Goal: Task Accomplishment & Management: Use online tool/utility

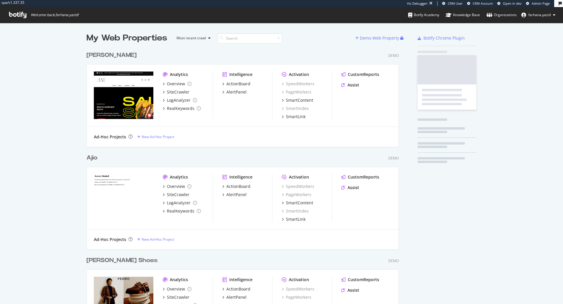
scroll to position [507, 311]
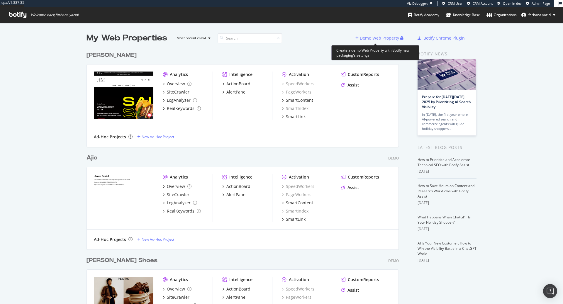
click at [377, 38] on div "Demo Web Property" at bounding box center [379, 38] width 39 height 6
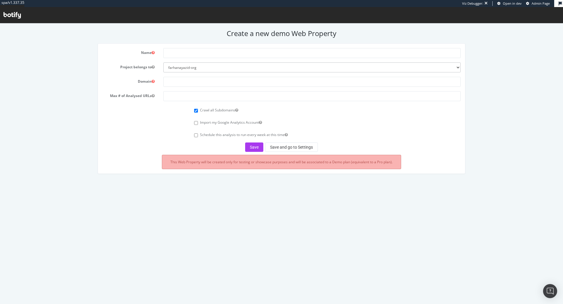
click at [200, 42] on div "Create a new demo Web Property Name Project belongs to farhanayazid-org Domain …" at bounding box center [281, 104] width 563 height 150
click at [196, 51] on input "text" at bounding box center [311, 53] width 297 height 10
type input "[PERSON_NAME] & [PERSON_NAME]"
paste input "https://www.charleskeith.co.uk/gb"
type input "[URL][DOMAIN_NAME]"
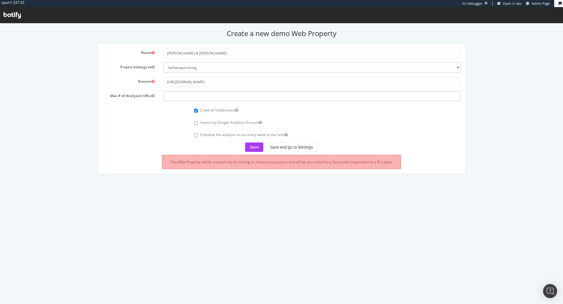
click at [230, 93] on input "number" at bounding box center [311, 96] width 297 height 10
type input "20000"
click at [252, 148] on button "Save" at bounding box center [254, 147] width 18 height 9
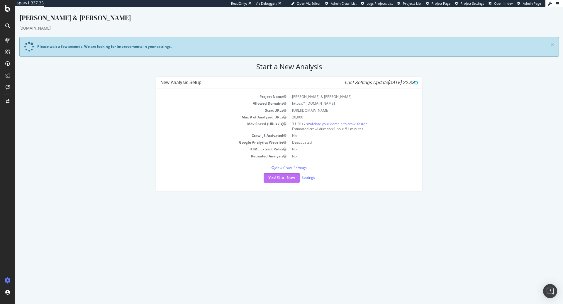
click at [281, 177] on button "Yes! Start Now" at bounding box center [282, 177] width 36 height 9
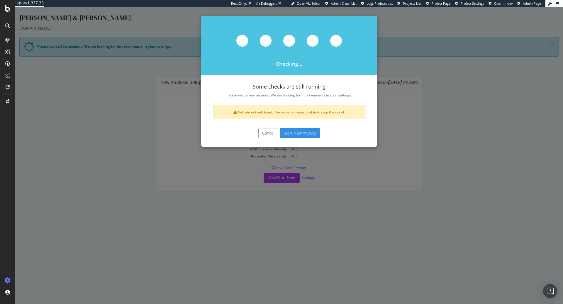
click at [295, 129] on button "Start Now Anyway" at bounding box center [300, 133] width 40 height 10
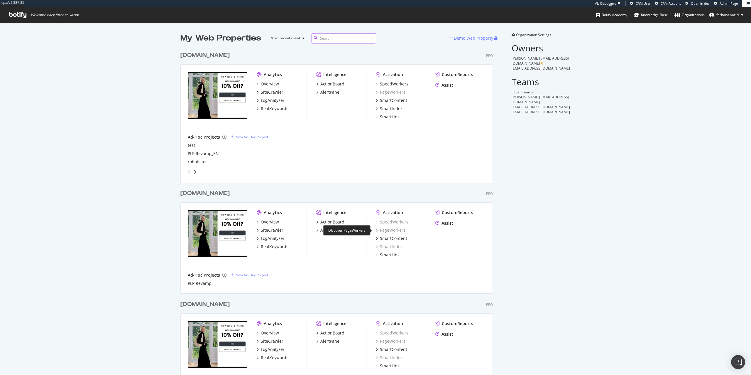
scroll to position [30, 0]
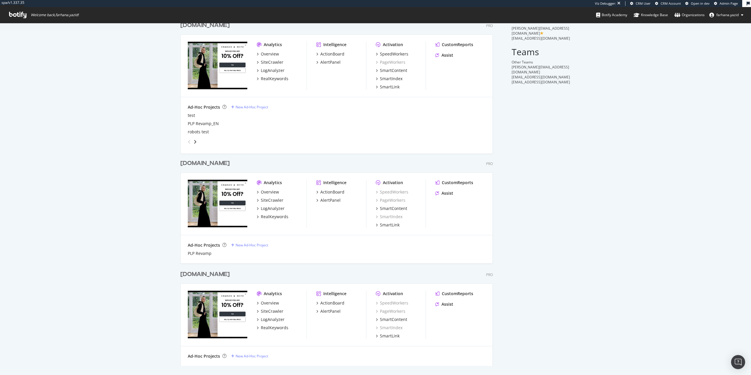
click at [223, 165] on div "[DOMAIN_NAME]" at bounding box center [204, 163] width 49 height 9
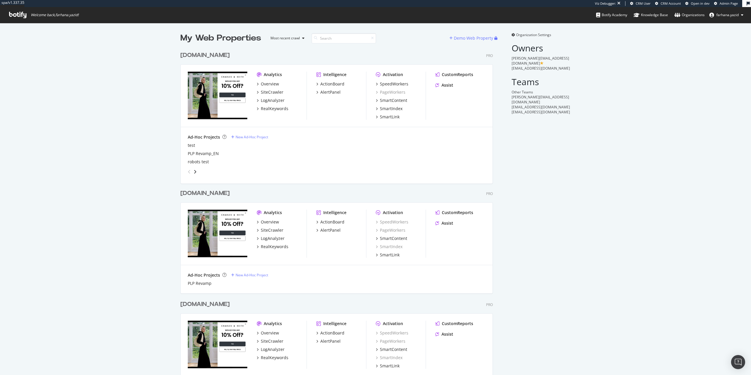
scroll to position [345, 311]
click at [584, 186] on div "My Web Properties Most recent crawl Demo Web Property charleskeith.com Pro Anal…" at bounding box center [375, 214] width 751 height 382
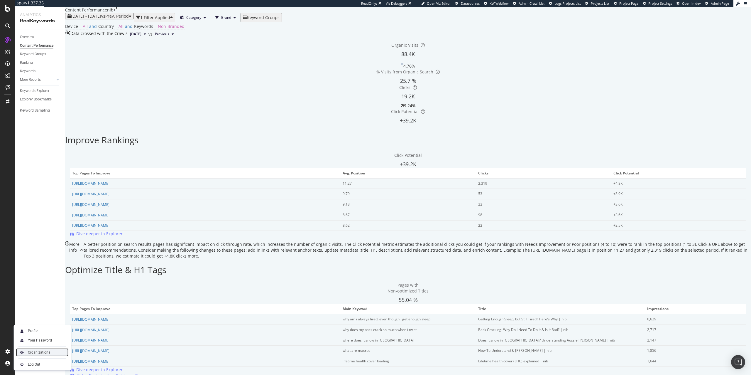
click at [38, 352] on div "Organizations" at bounding box center [39, 352] width 22 height 5
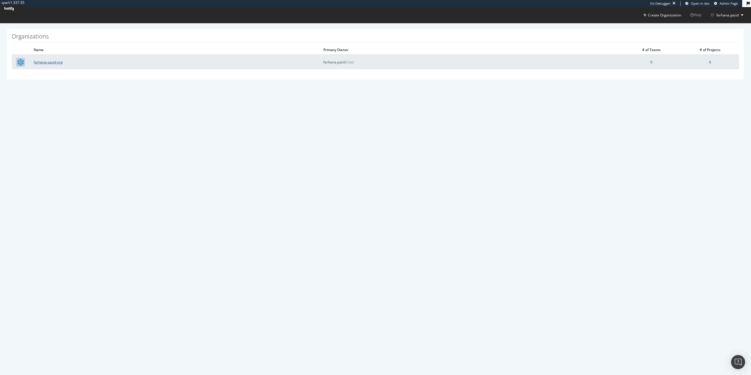
click at [50, 63] on link "farhana.yazid-org" at bounding box center [48, 62] width 29 height 5
click at [47, 63] on link "farhana.yazid-org" at bounding box center [48, 62] width 29 height 5
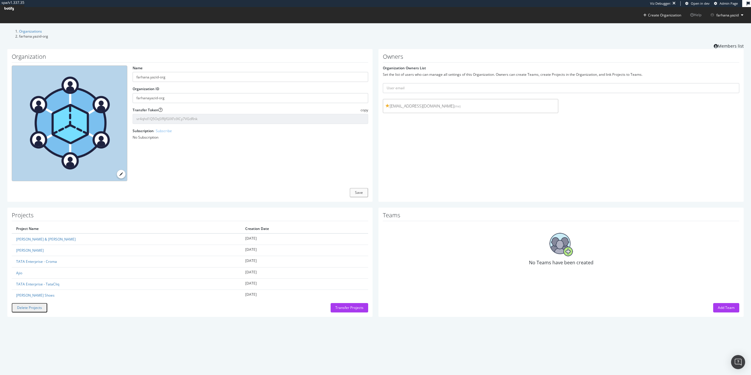
click at [69, 28] on section "Organizations farhana.yazid-org Members list Organization Name [PERSON_NAME].ya…" at bounding box center [375, 175] width 751 height 305
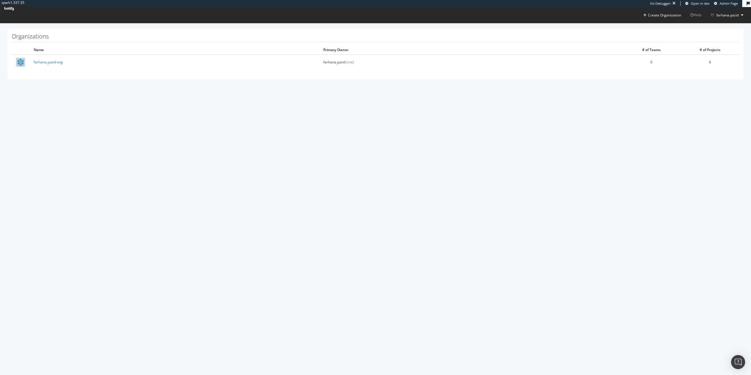
click at [737, 3] on span "Admin Page" at bounding box center [728, 3] width 18 height 4
click at [280, 91] on div "spa/v1.337.35 Viz Debugger: Open in dev Admin Page Create Organization Help far…" at bounding box center [375, 45] width 751 height 91
click at [730, 4] on span "Admin Page" at bounding box center [728, 3] width 18 height 4
